Goal: Find specific page/section: Find specific page/section

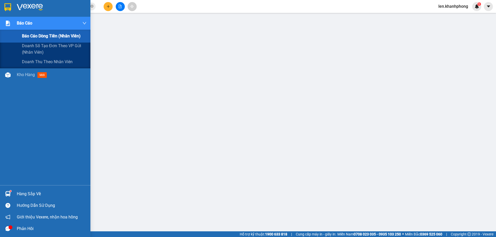
click at [24, 21] on span "Báo cáo" at bounding box center [24, 23] width 15 height 6
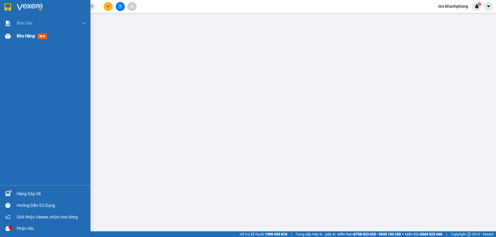
click at [19, 37] on span "Kho hàng" at bounding box center [26, 36] width 18 height 5
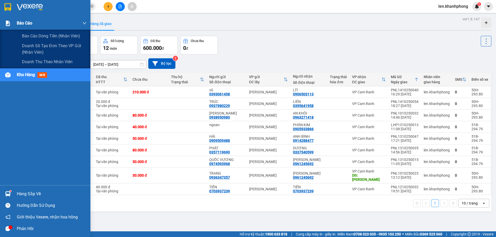
click at [22, 24] on span "Báo cáo" at bounding box center [24, 23] width 15 height 6
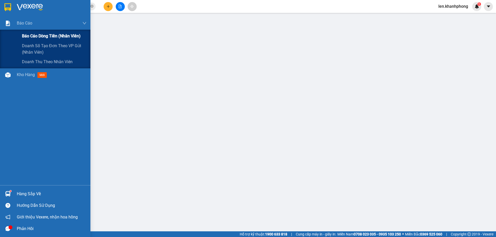
click at [27, 34] on span "Báo cáo dòng tiền (nhân viên)" at bounding box center [51, 36] width 59 height 6
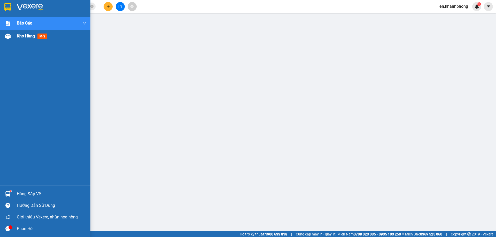
click at [35, 37] on span "Kho hàng" at bounding box center [26, 36] width 18 height 5
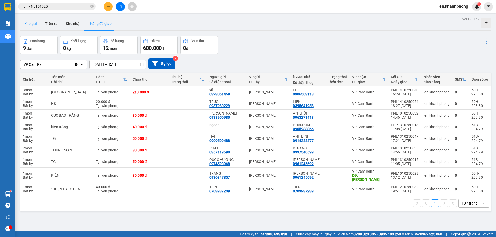
click at [35, 26] on button "Kho gửi" at bounding box center [30, 24] width 21 height 12
